Goal: Navigation & Orientation: Find specific page/section

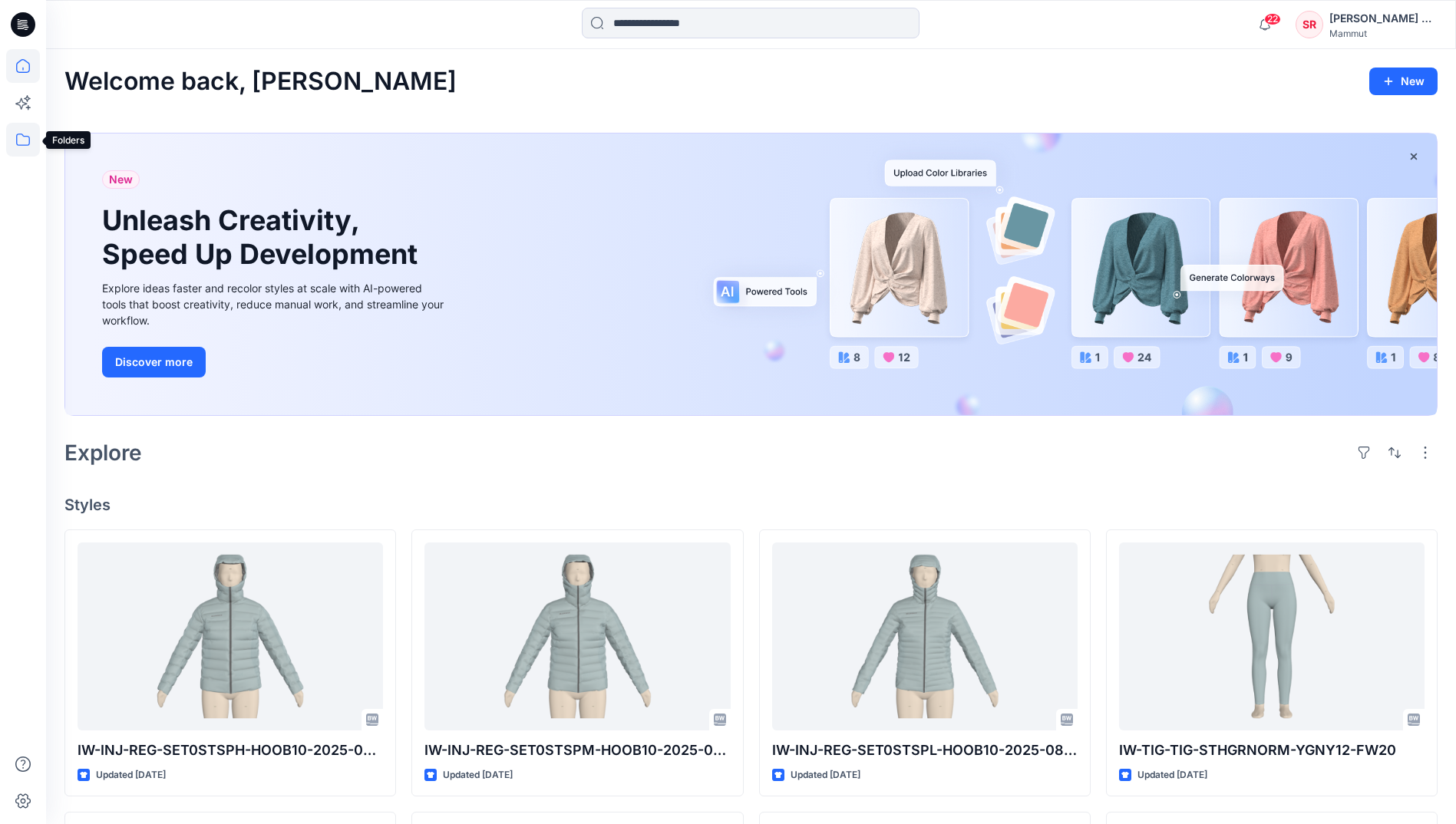
click at [23, 139] on icon at bounding box center [23, 139] width 34 height 34
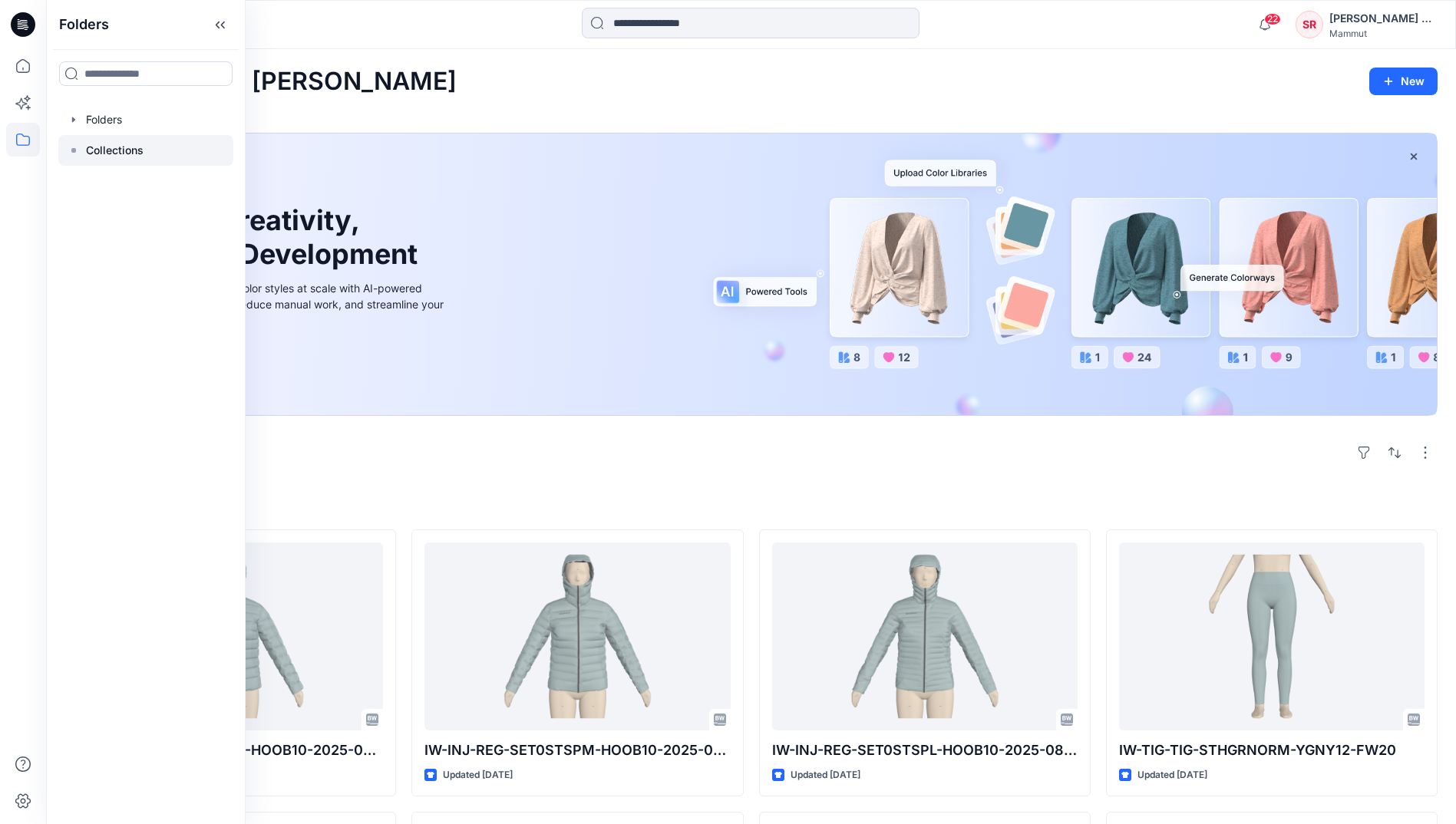
click at [106, 144] on p "Collections" at bounding box center [114, 150] width 57 height 18
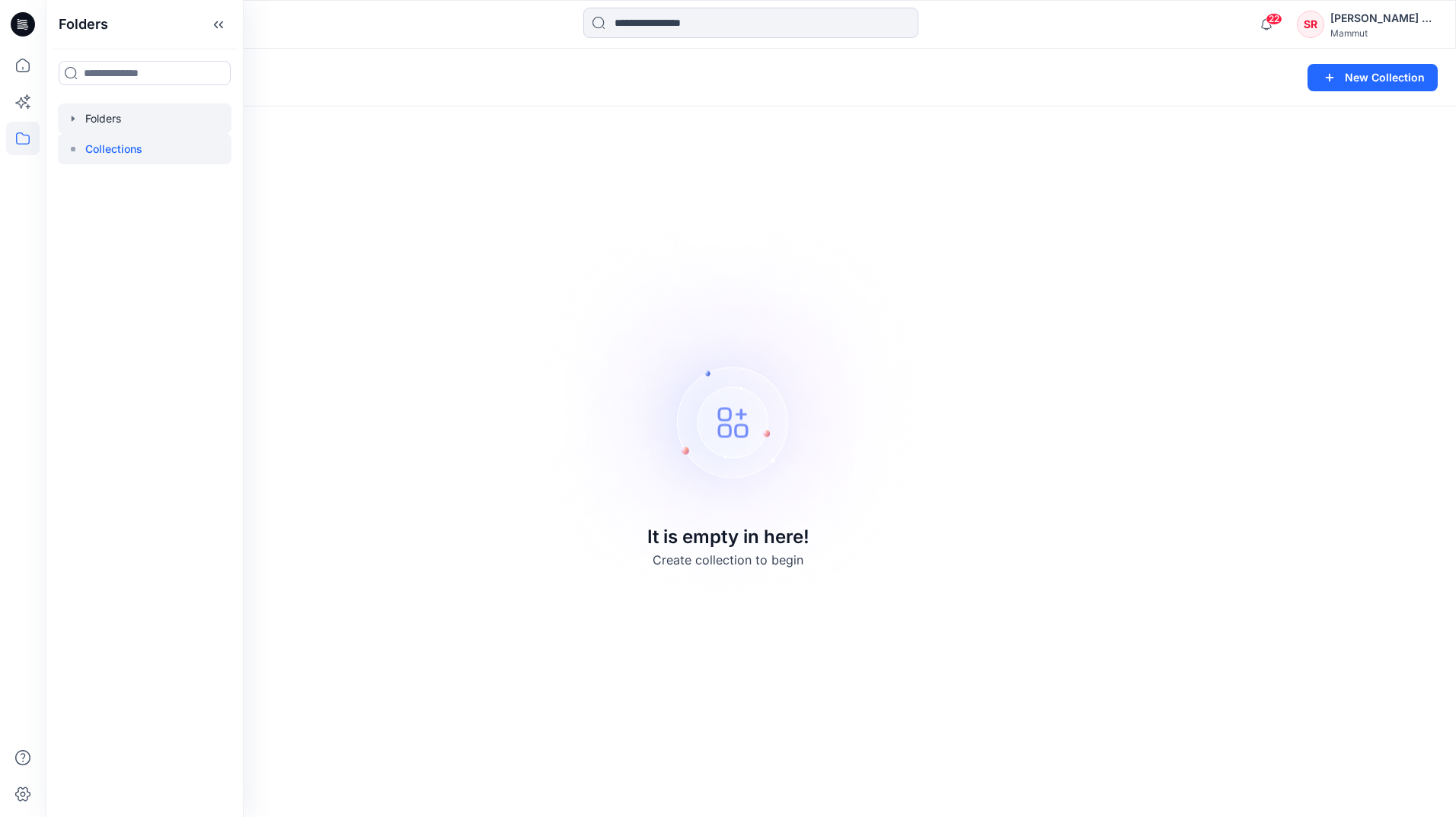
click at [107, 122] on div at bounding box center [145, 119] width 173 height 31
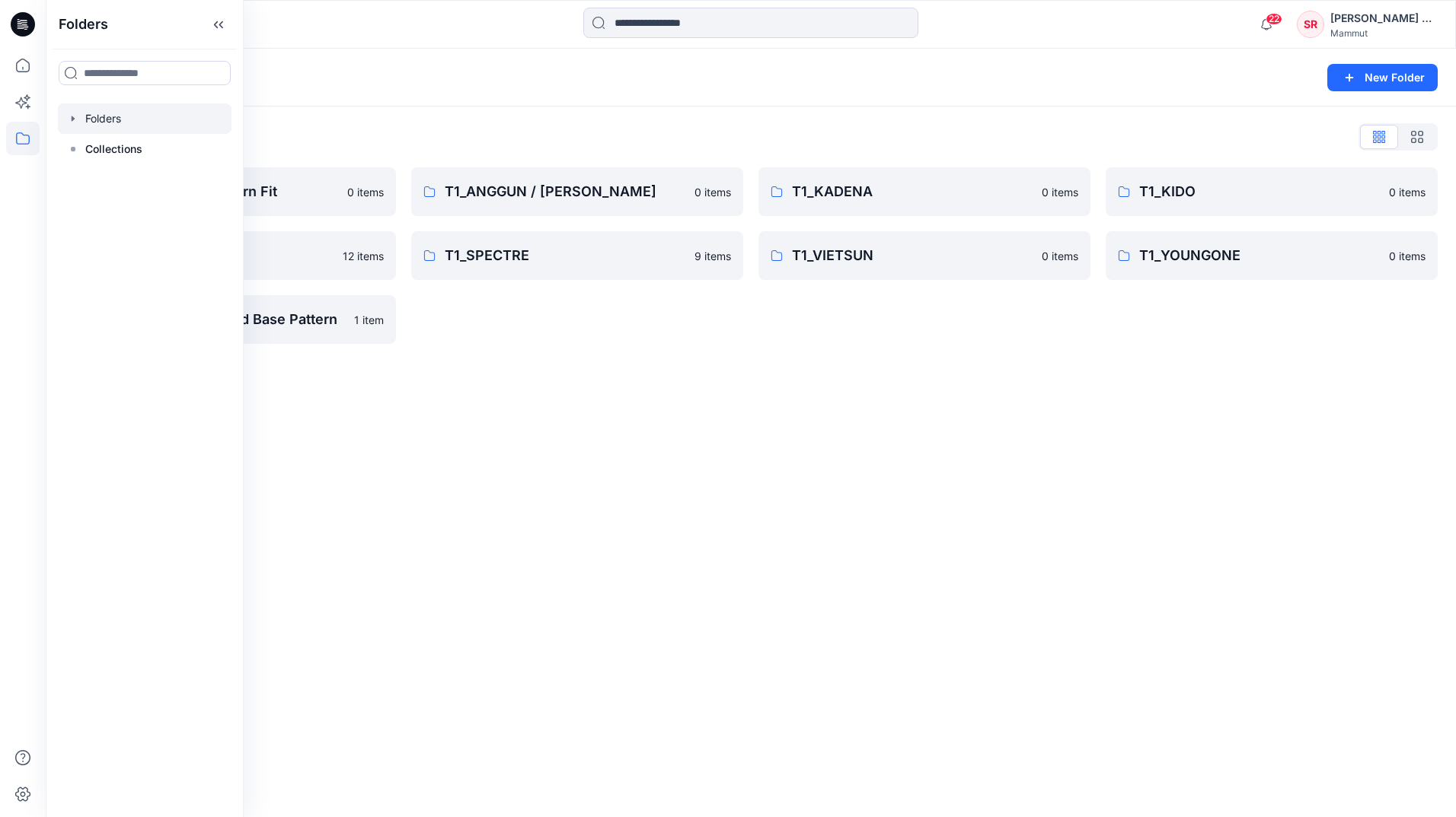
click at [624, 497] on div "Folders New Folder Folders List BASEPATTERN Western Fit 0 items T1_SLN 12 items…" at bounding box center [751, 433] width 1410 height 769
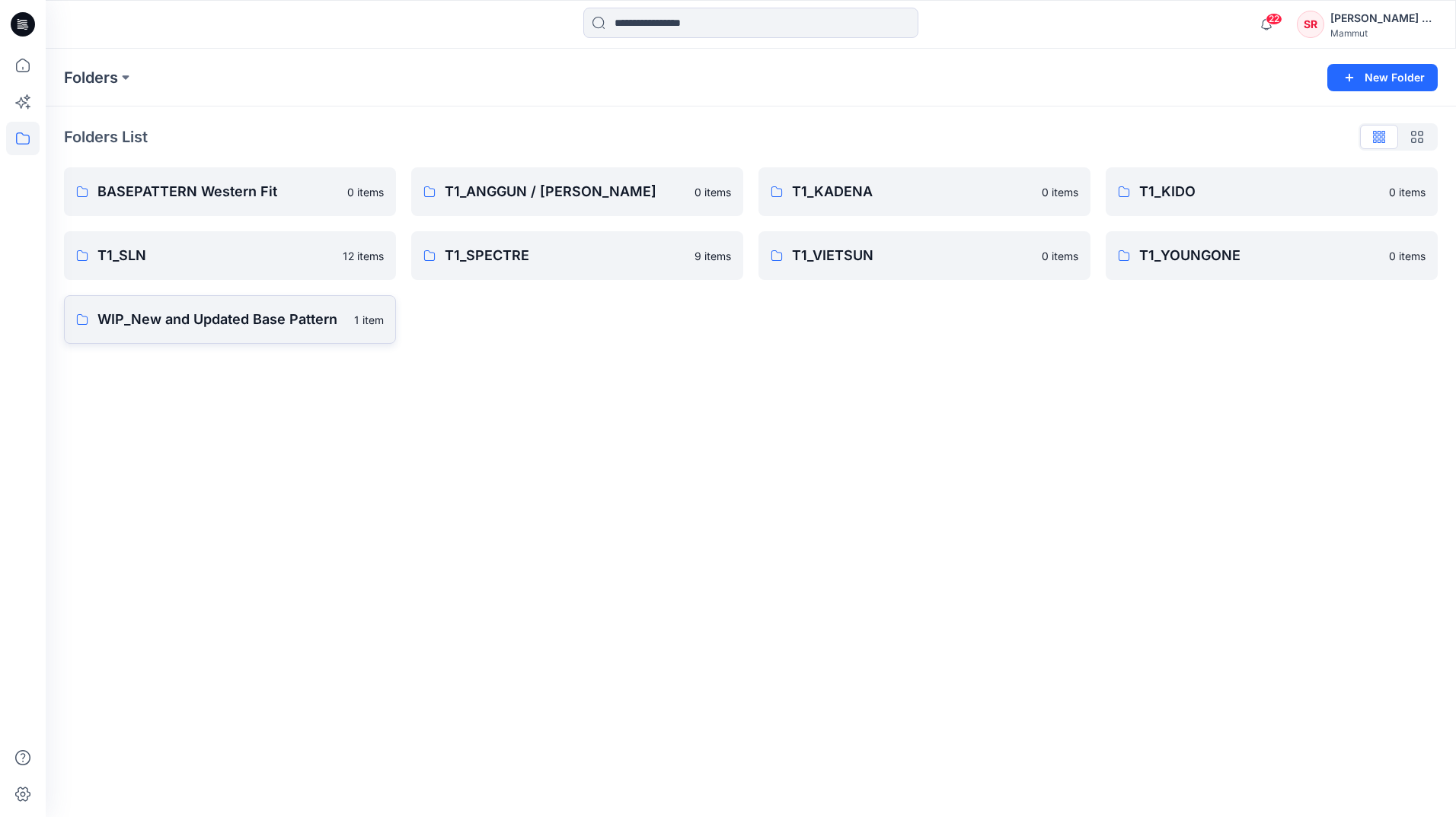
click at [314, 324] on p "WIP_New and Updated Base Pattern" at bounding box center [221, 320] width 247 height 22
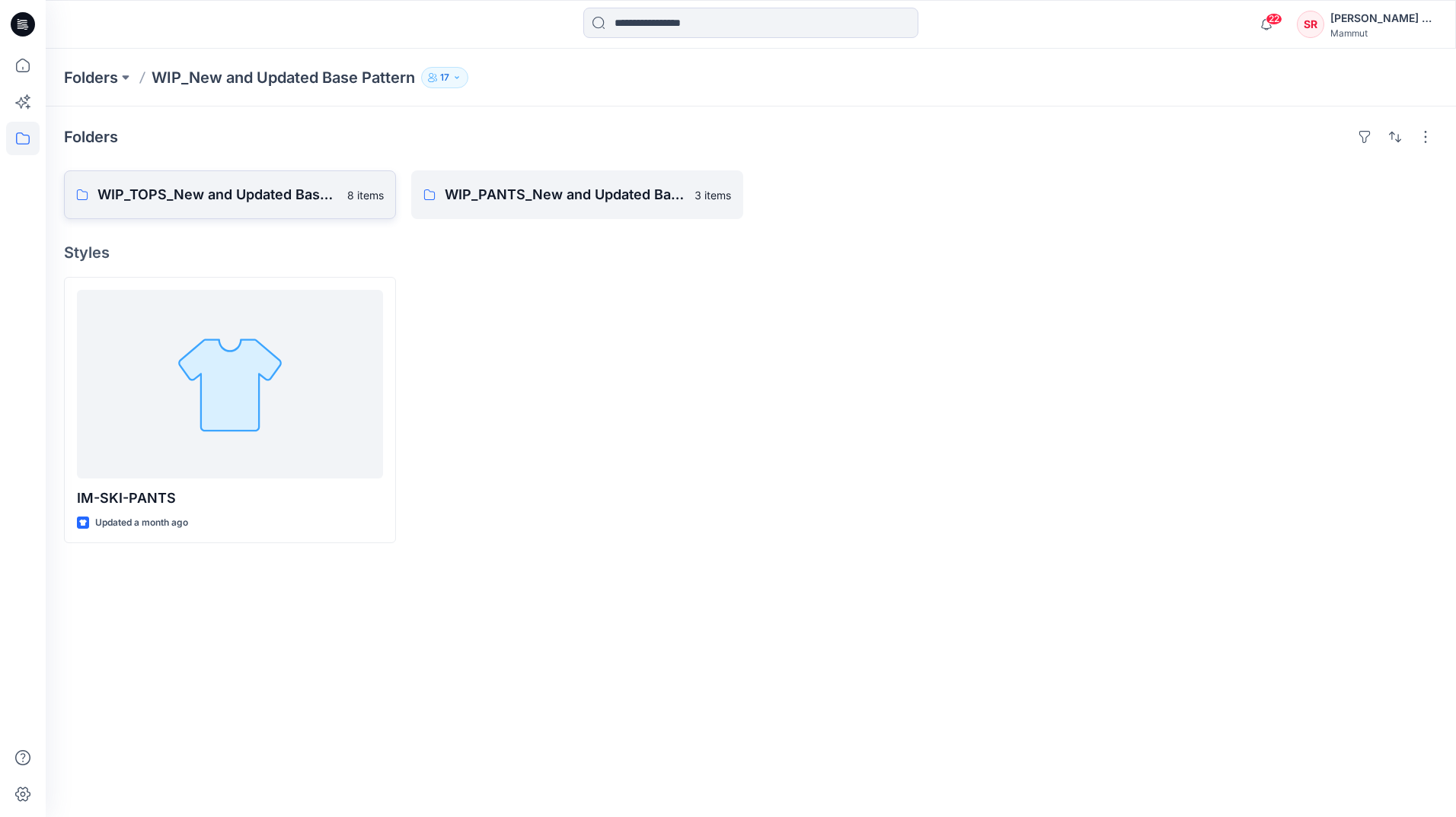
click at [305, 206] on link "WIP_TOPS_New and Updated Base Patterns 8 items" at bounding box center [230, 195] width 332 height 49
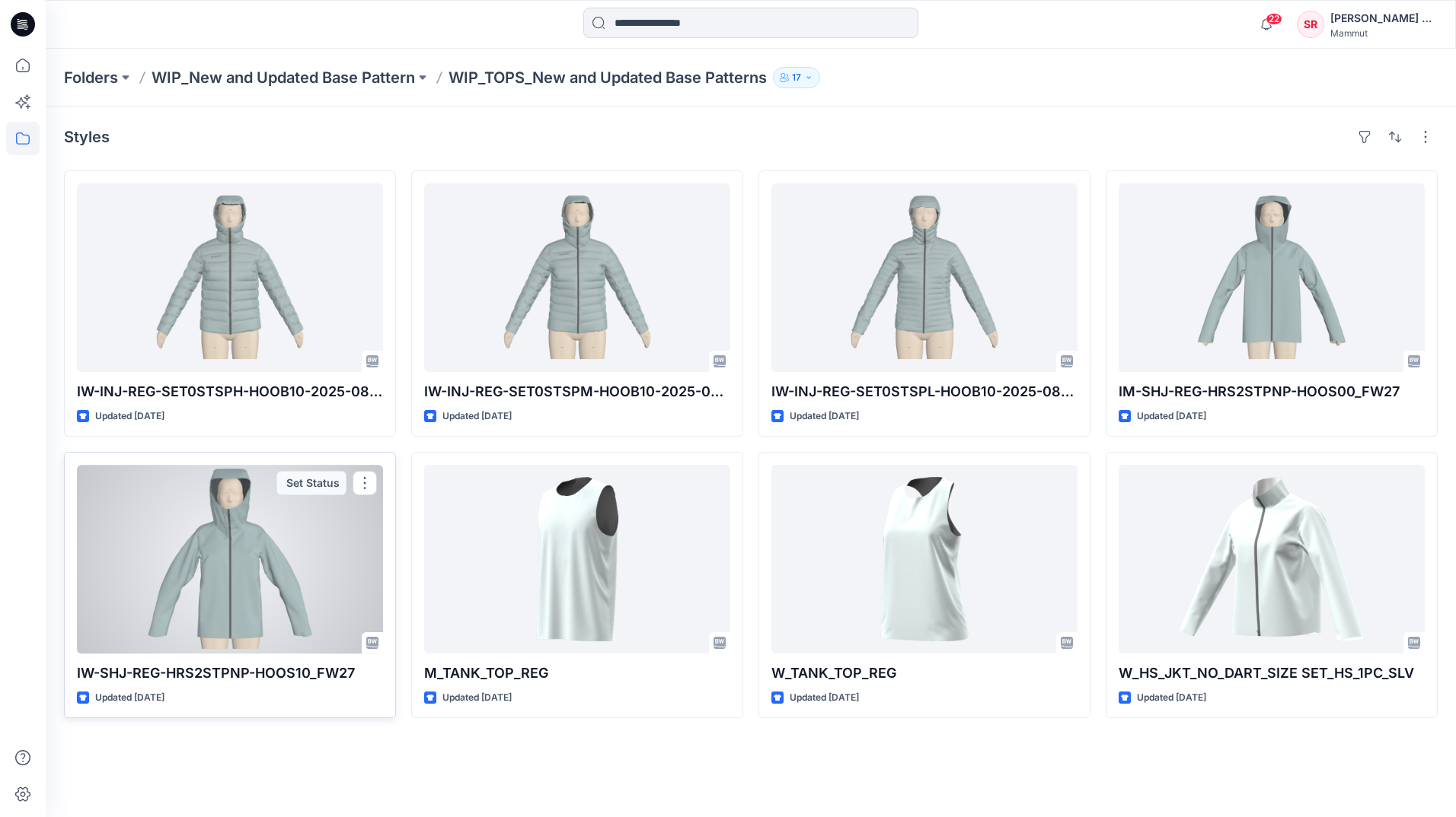
click at [273, 565] on div at bounding box center [229, 559] width 306 height 189
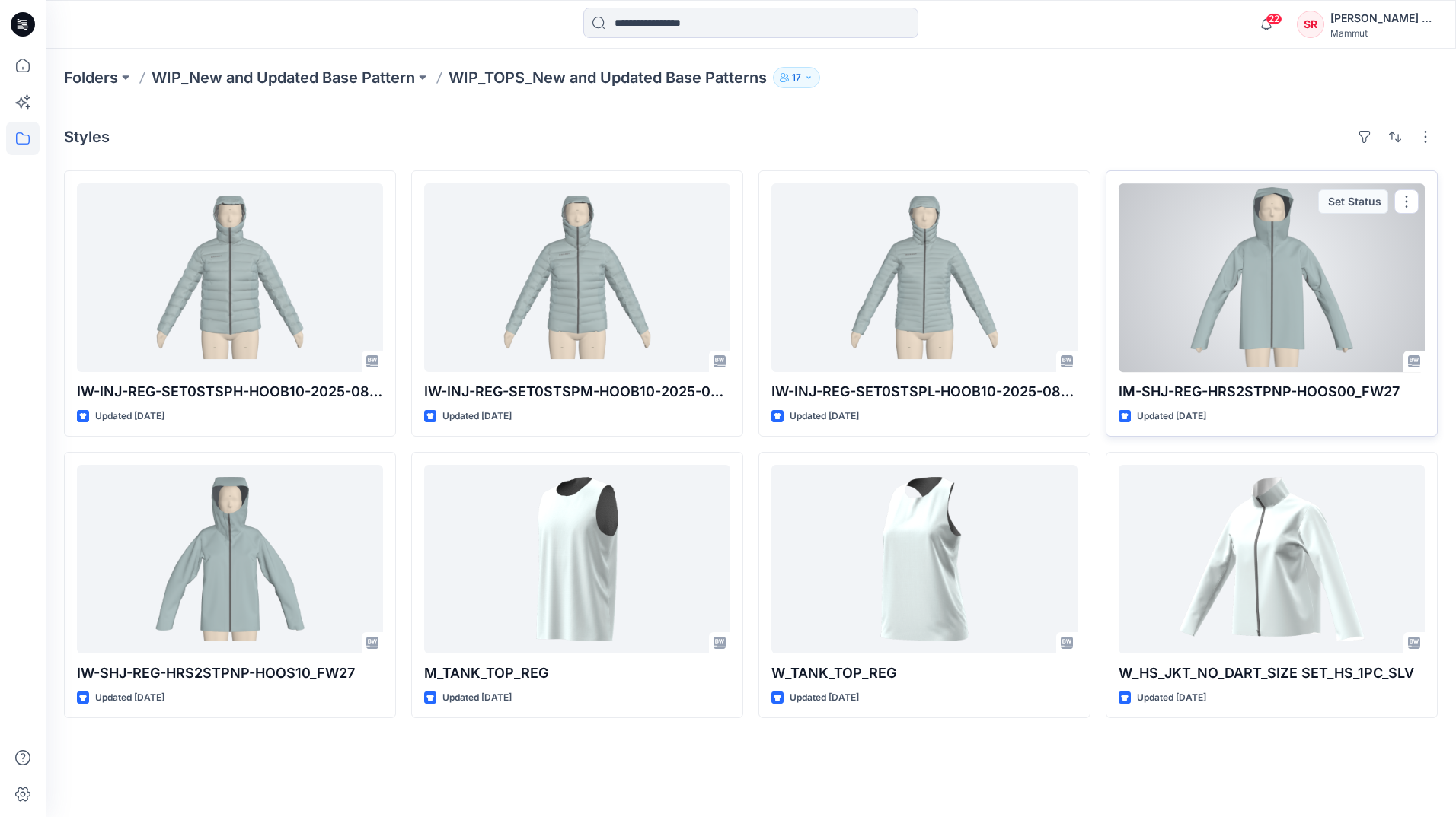
click at [1315, 305] on div at bounding box center [1272, 277] width 306 height 189
